Goal: Task Accomplishment & Management: Manage account settings

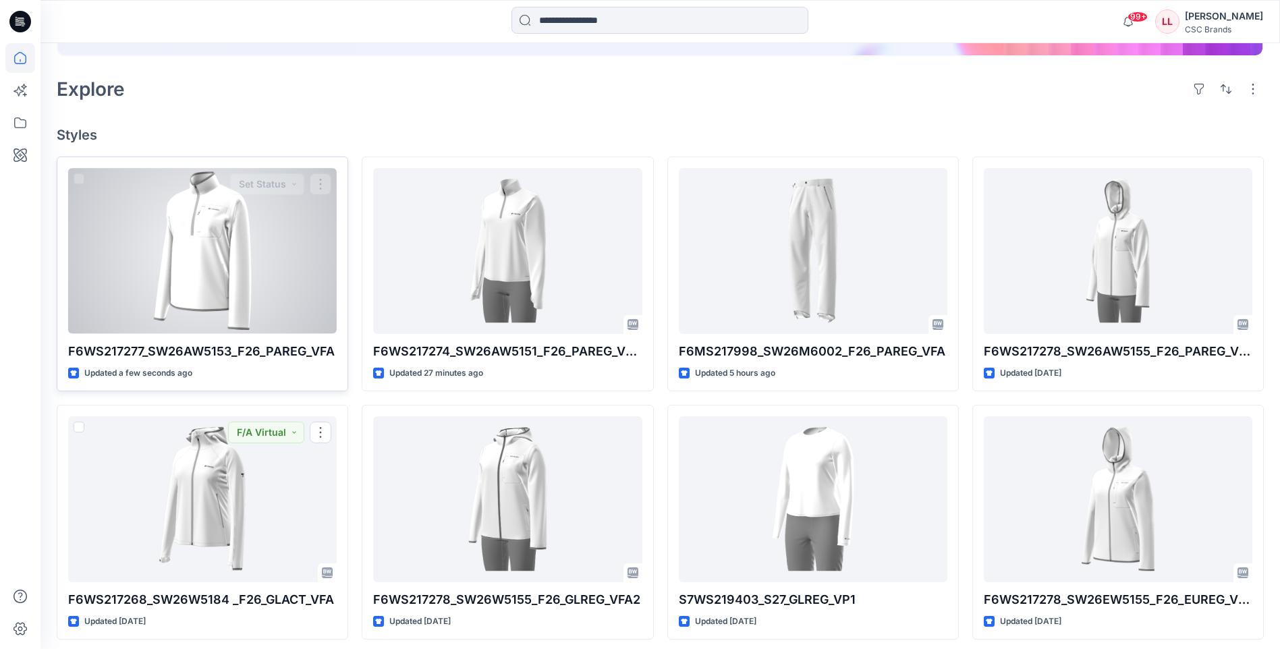
scroll to position [270, 0]
click at [324, 188] on button "button" at bounding box center [321, 186] width 22 height 22
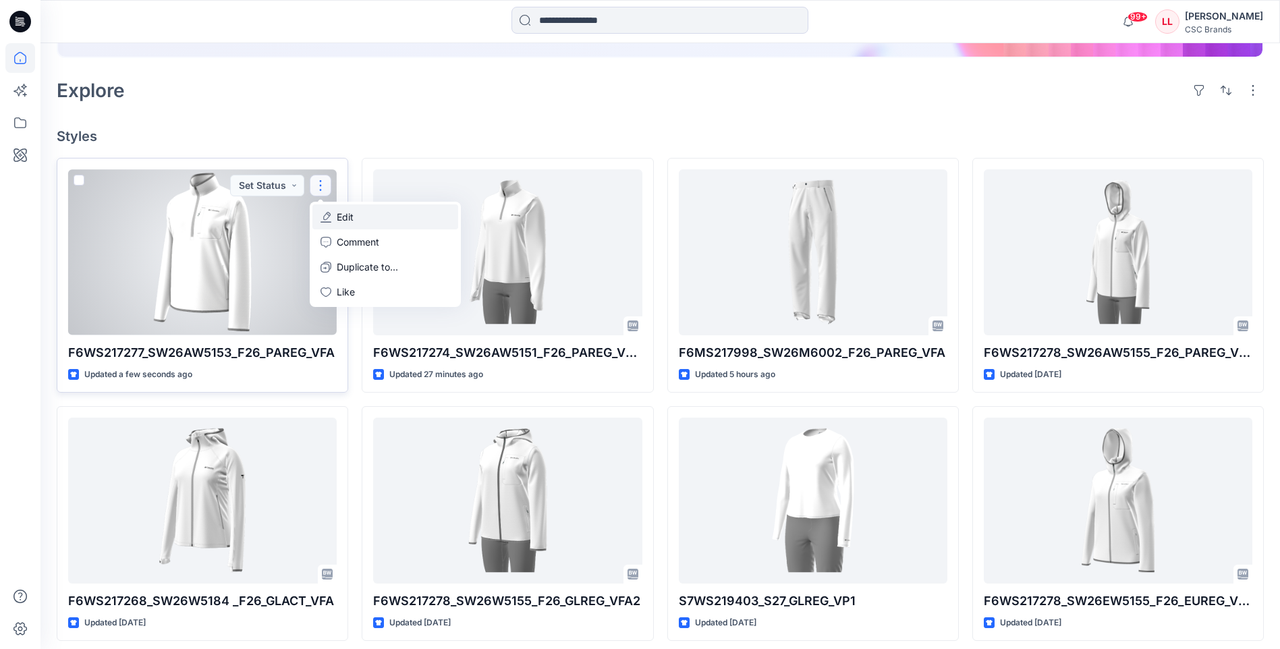
click at [361, 222] on button "Edit" at bounding box center [385, 216] width 146 height 25
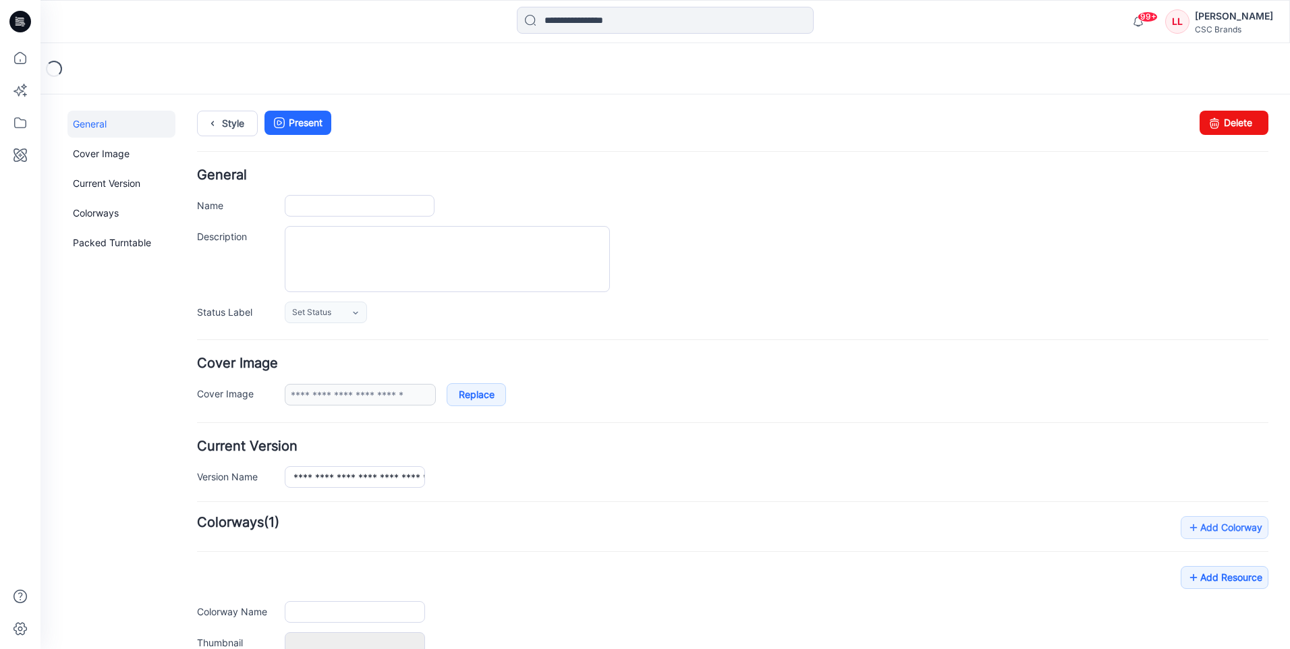
type input "**********"
click at [353, 310] on icon at bounding box center [355, 313] width 11 height 11
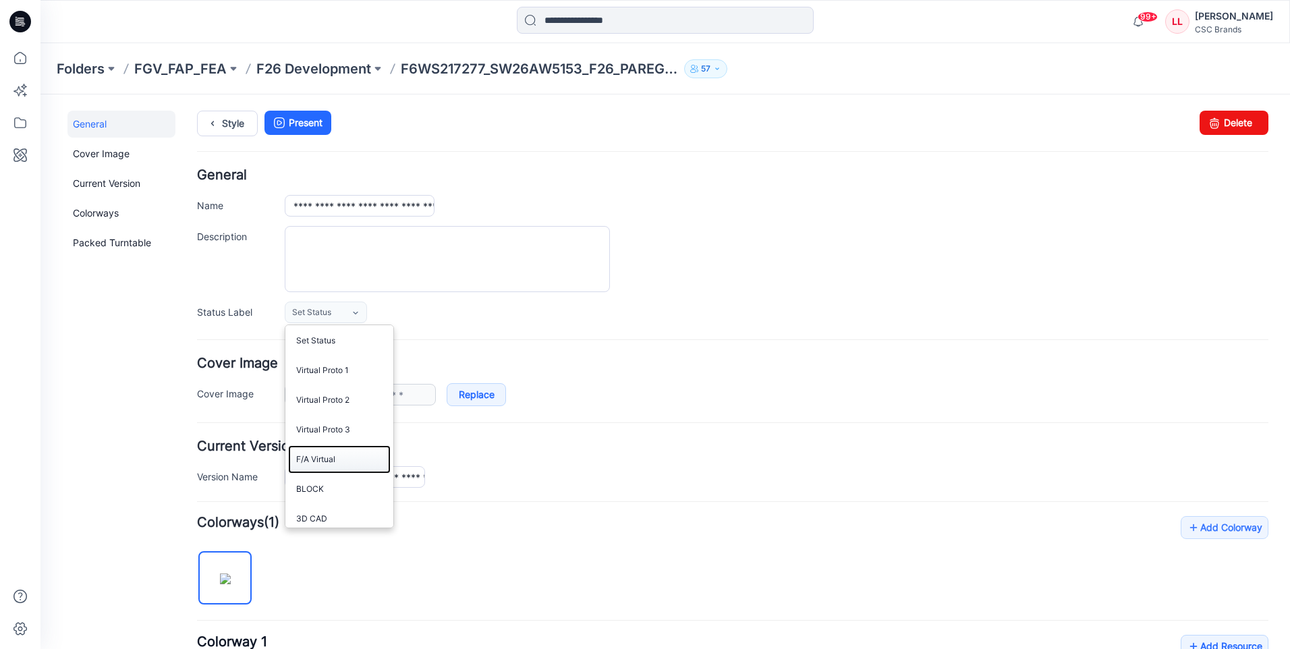
click at [326, 330] on link "F/A Virtual" at bounding box center [339, 459] width 103 height 28
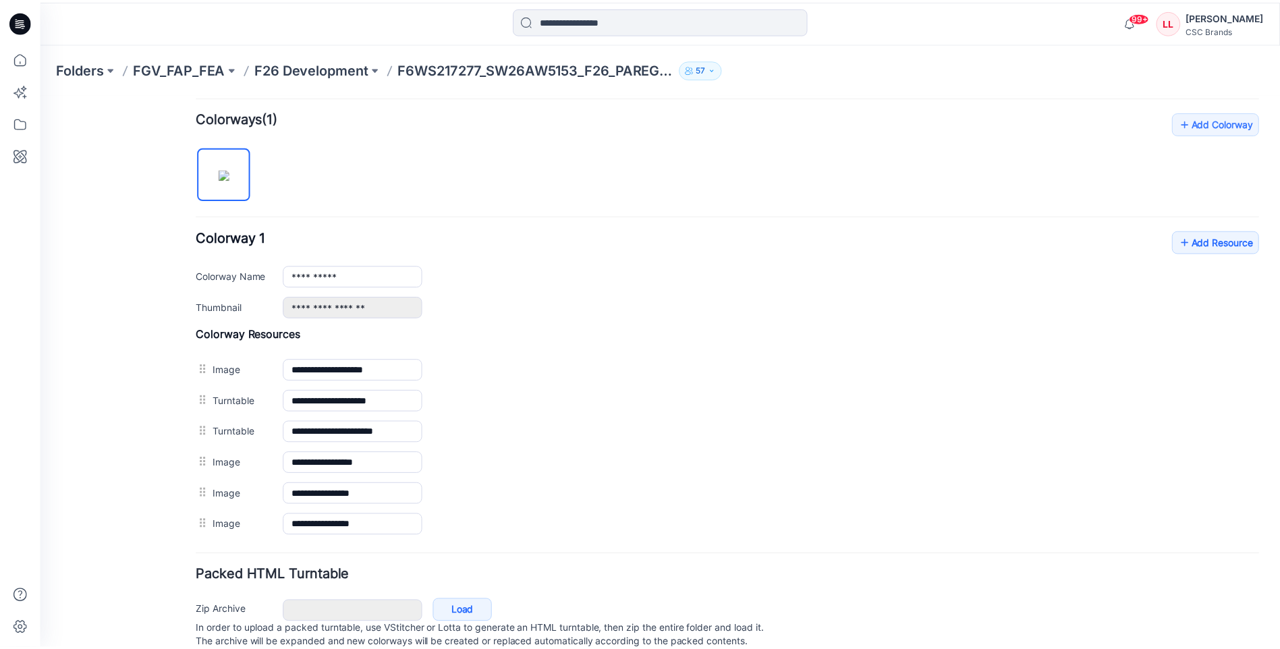
scroll to position [451, 0]
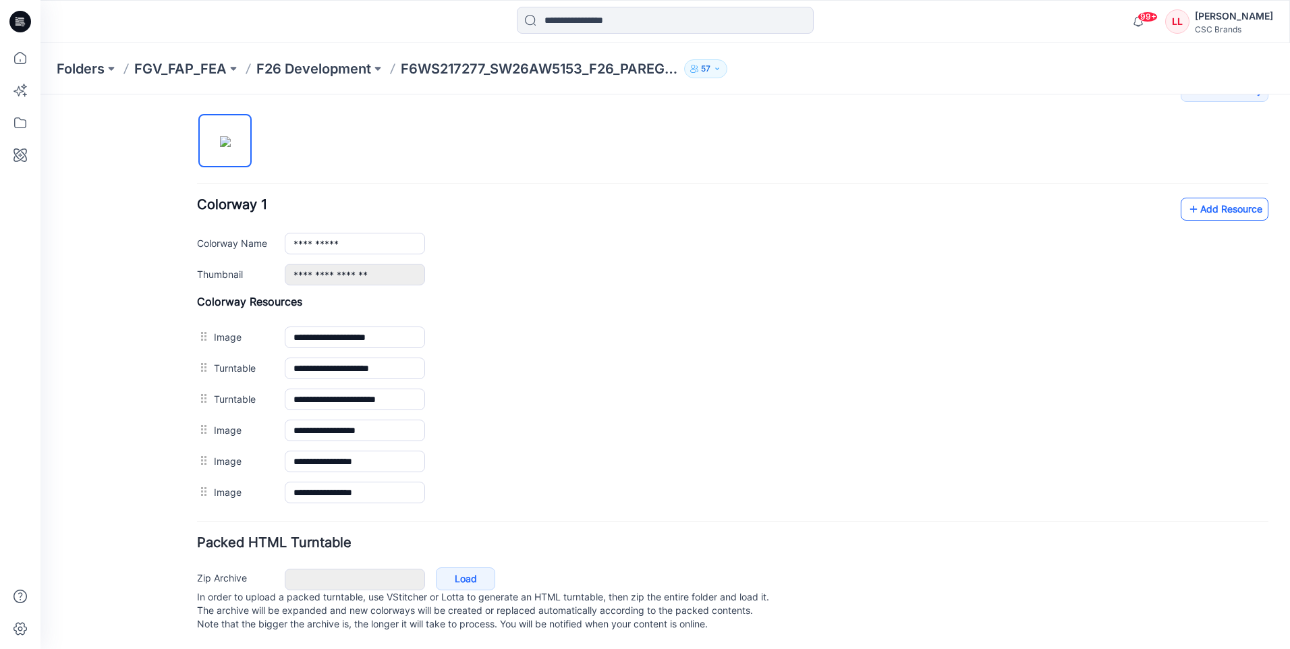
click at [532, 198] on link "Add Resource" at bounding box center [1224, 209] width 88 height 23
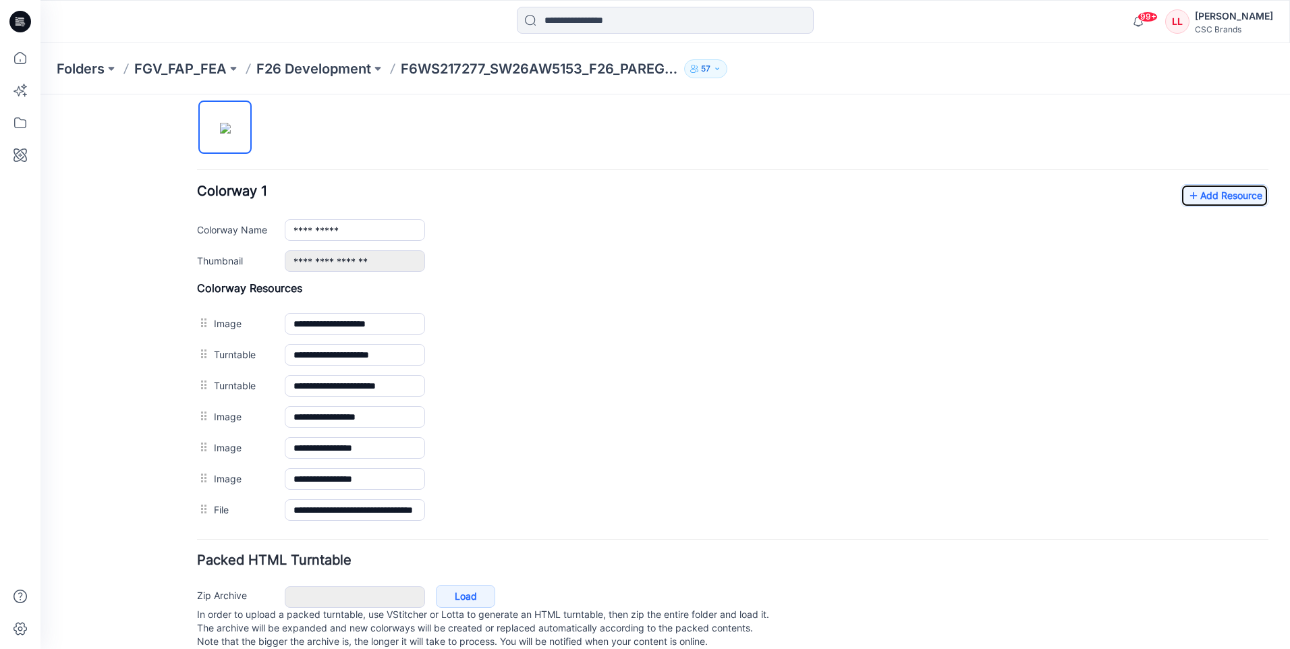
click at [19, 22] on icon at bounding box center [20, 22] width 22 height 22
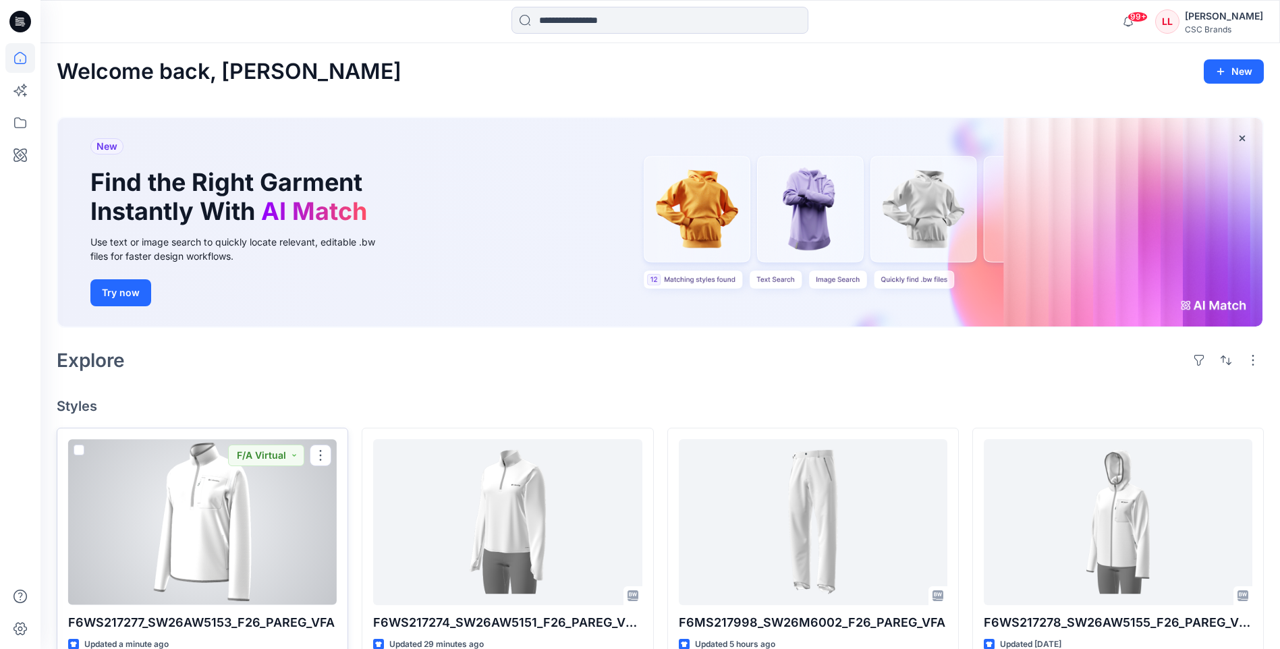
click at [254, 330] on div at bounding box center [202, 521] width 268 height 165
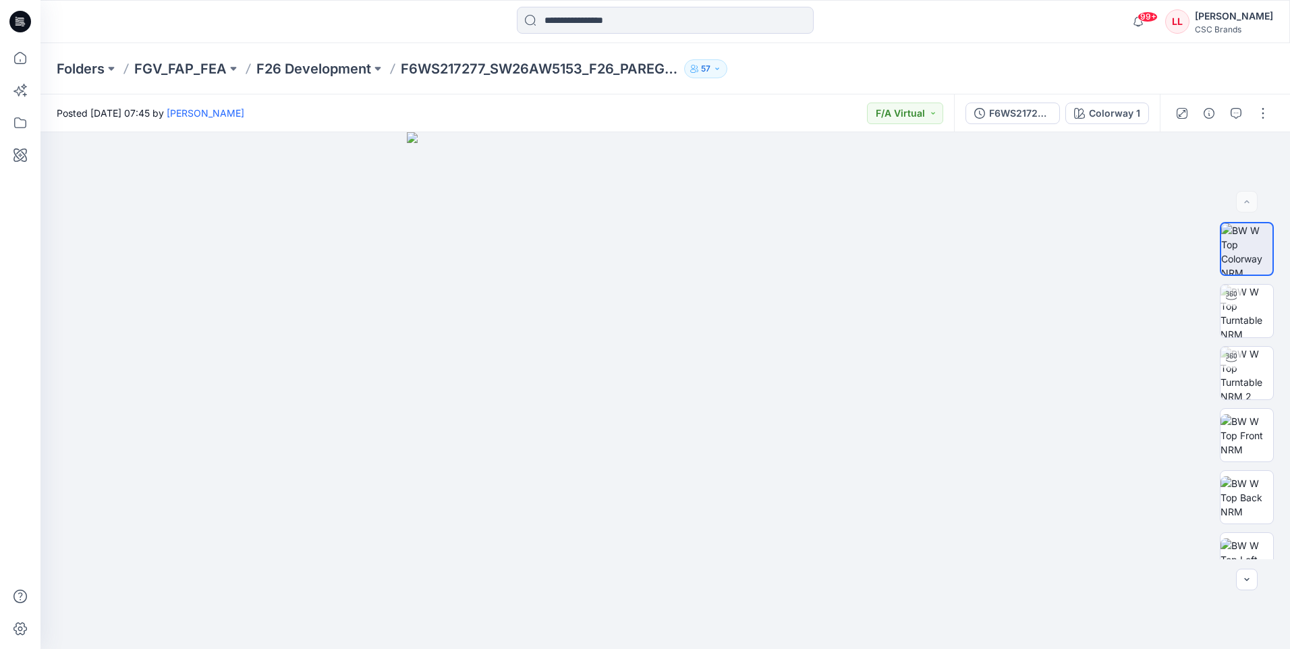
click at [26, 18] on icon at bounding box center [20, 22] width 22 height 22
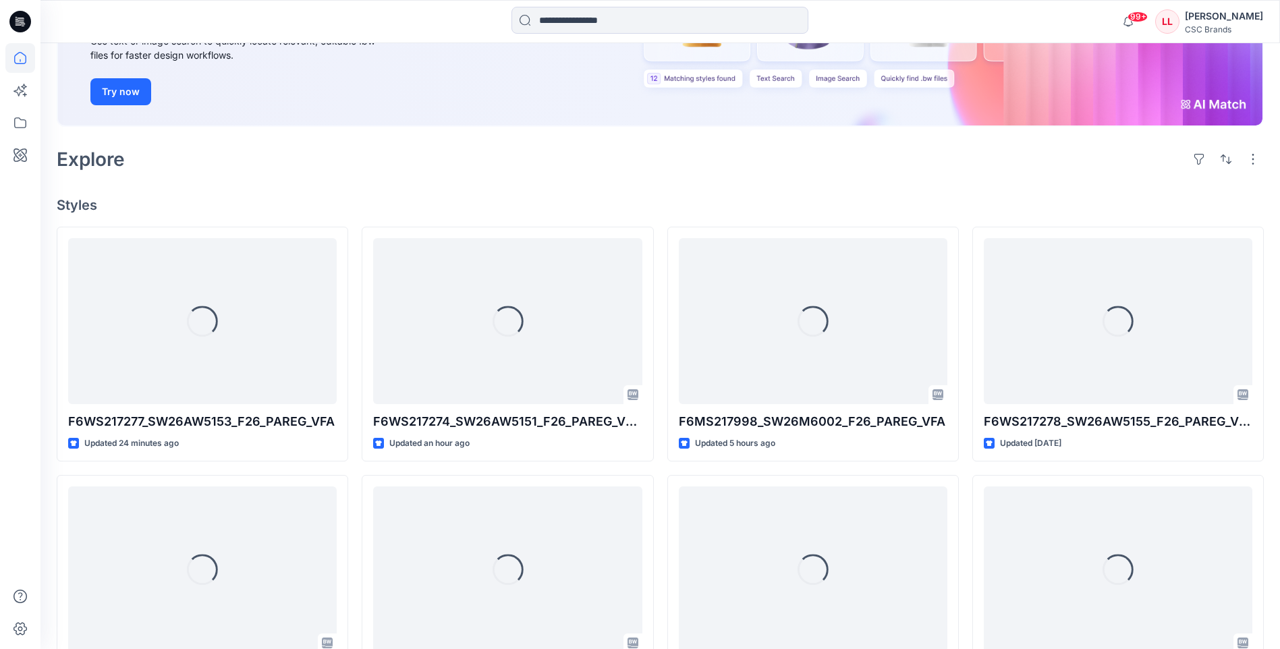
scroll to position [202, 0]
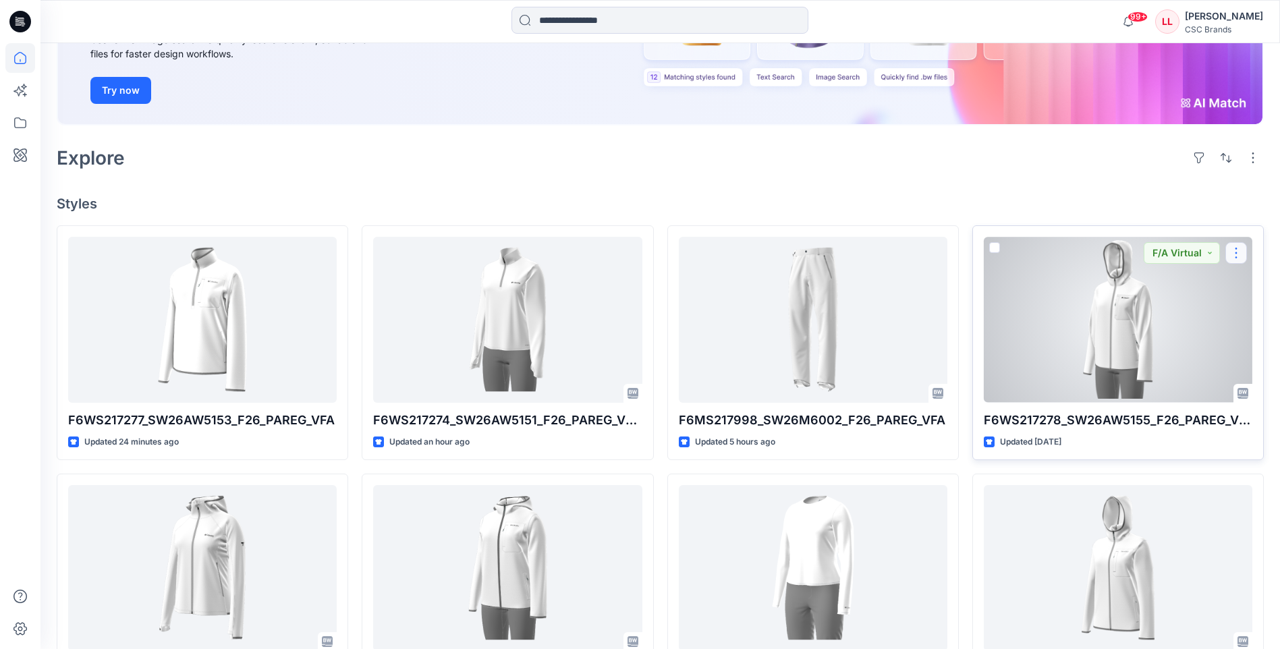
click at [532, 254] on button "button" at bounding box center [1236, 253] width 22 height 22
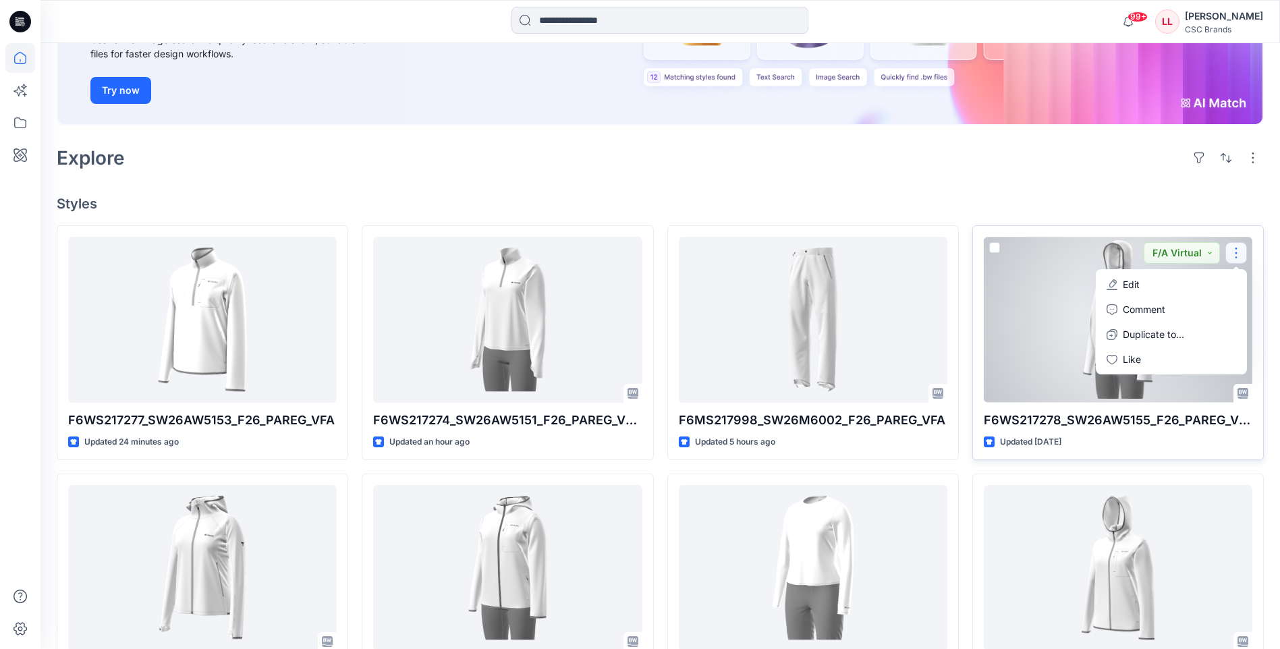
click at [532, 312] on div at bounding box center [1117, 319] width 268 height 165
